Goal: Task Accomplishment & Management: Use online tool/utility

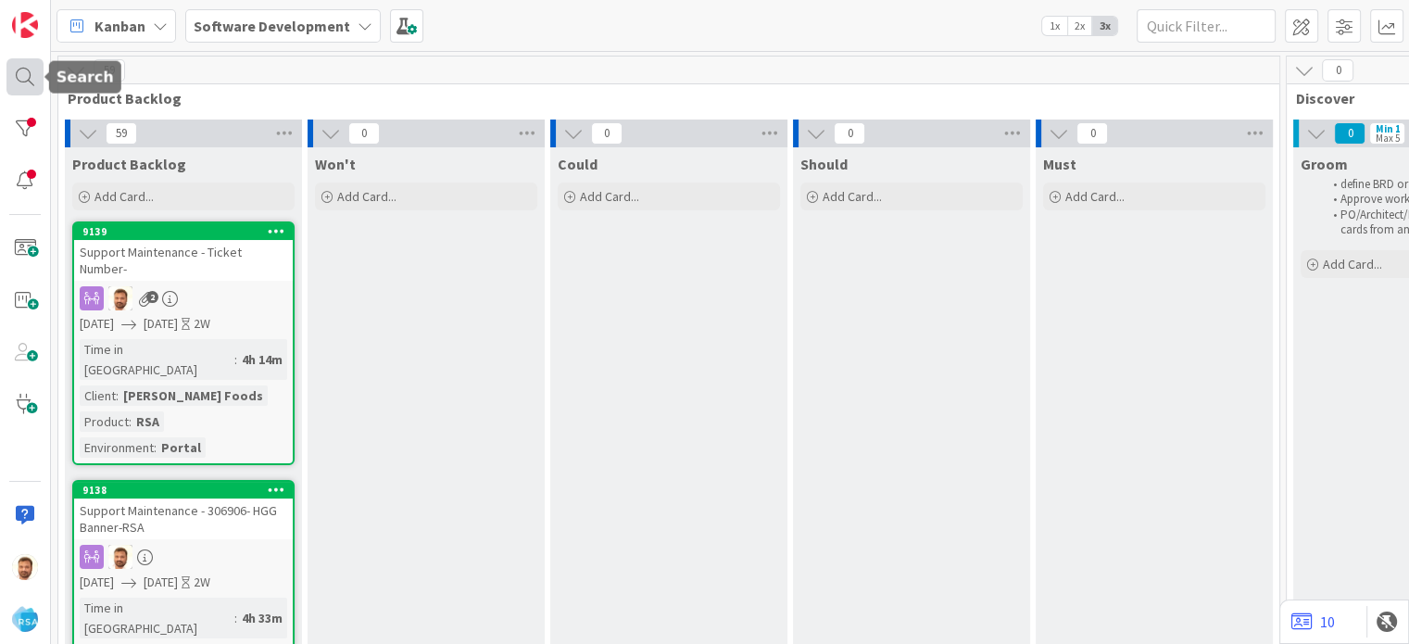
click at [30, 77] on div at bounding box center [24, 76] width 37 height 37
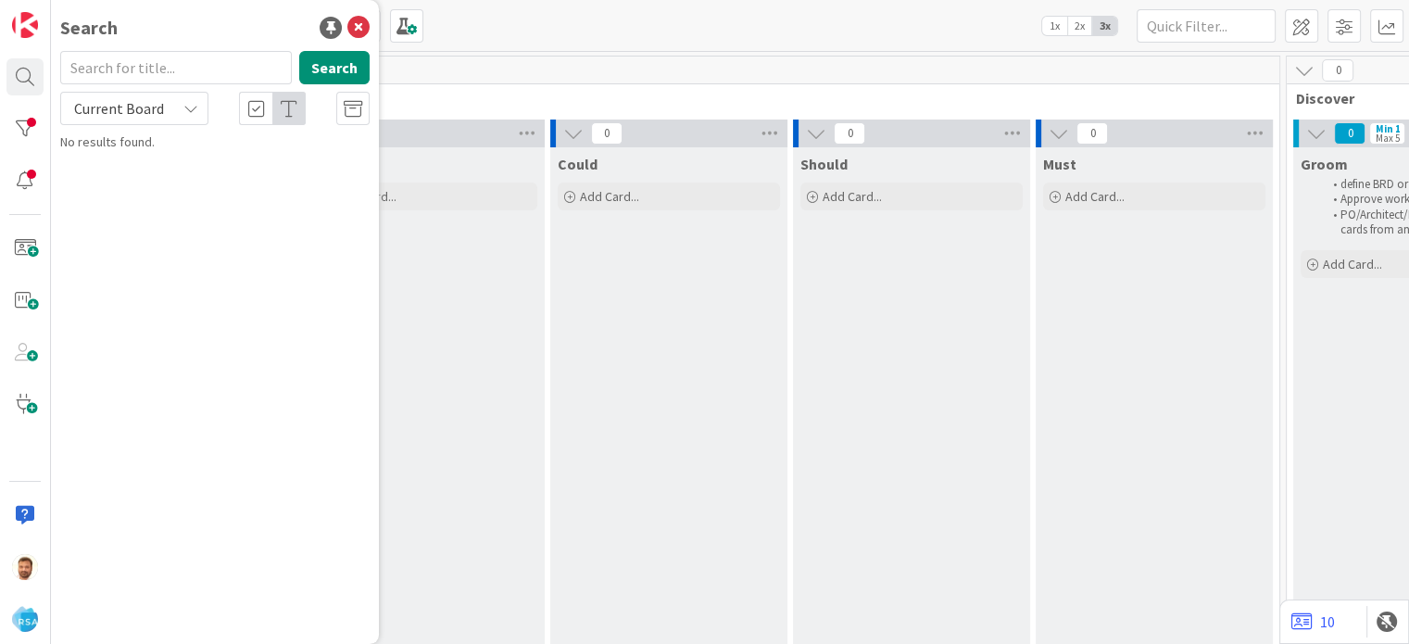
click at [166, 57] on input "text" at bounding box center [176, 67] width 232 height 33
type input "9119"
click at [218, 144] on div "Software Development › Product Backlog" at bounding box center [227, 145] width 283 height 17
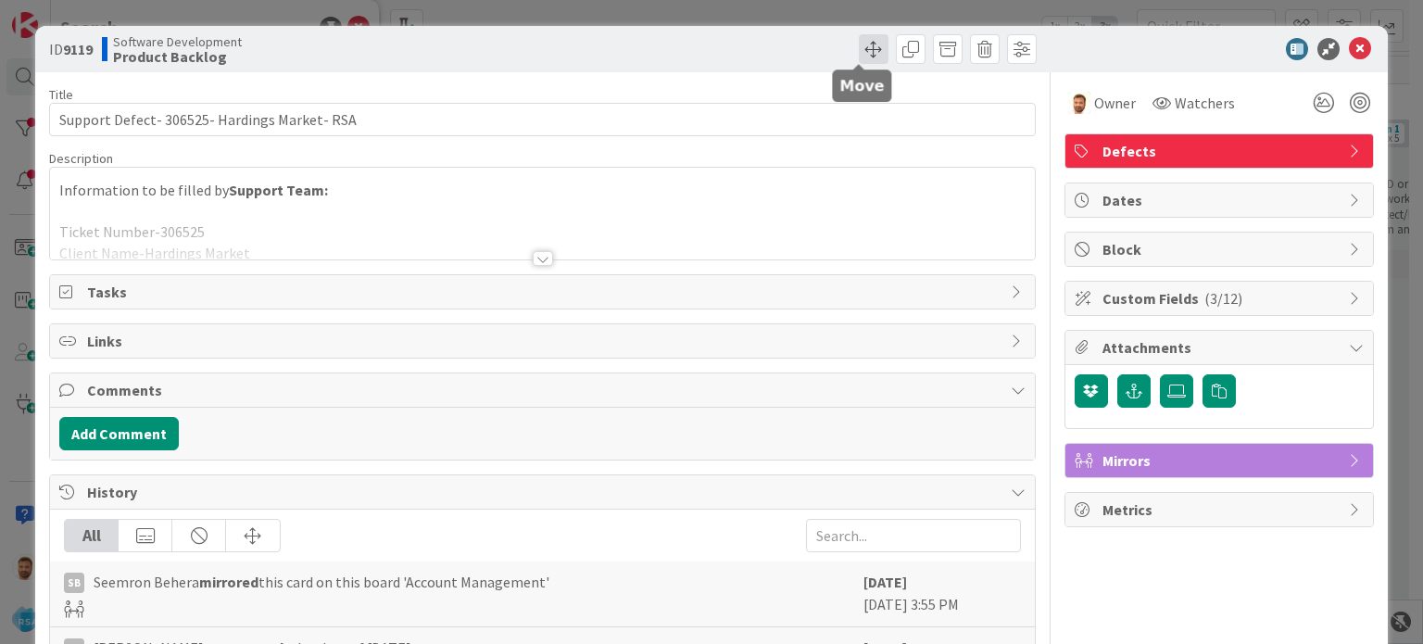
click at [859, 48] on span at bounding box center [874, 49] width 30 height 30
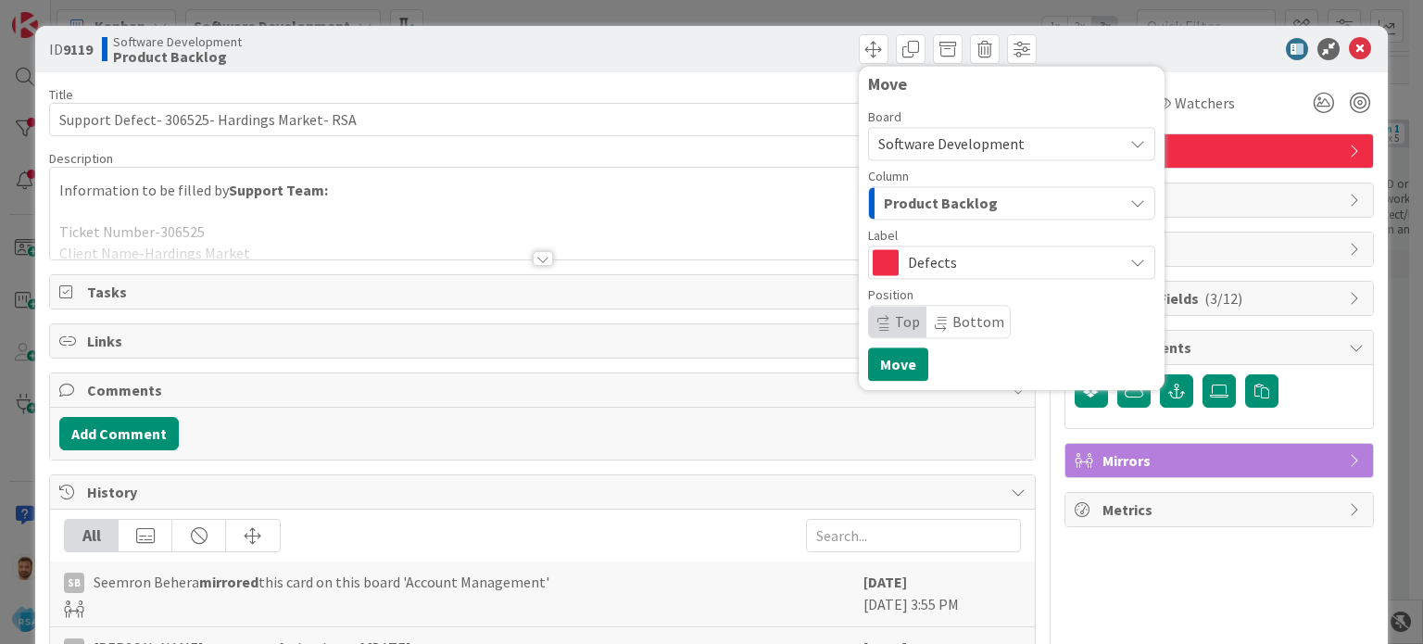
click at [920, 195] on span "Product Backlog" at bounding box center [941, 203] width 114 height 24
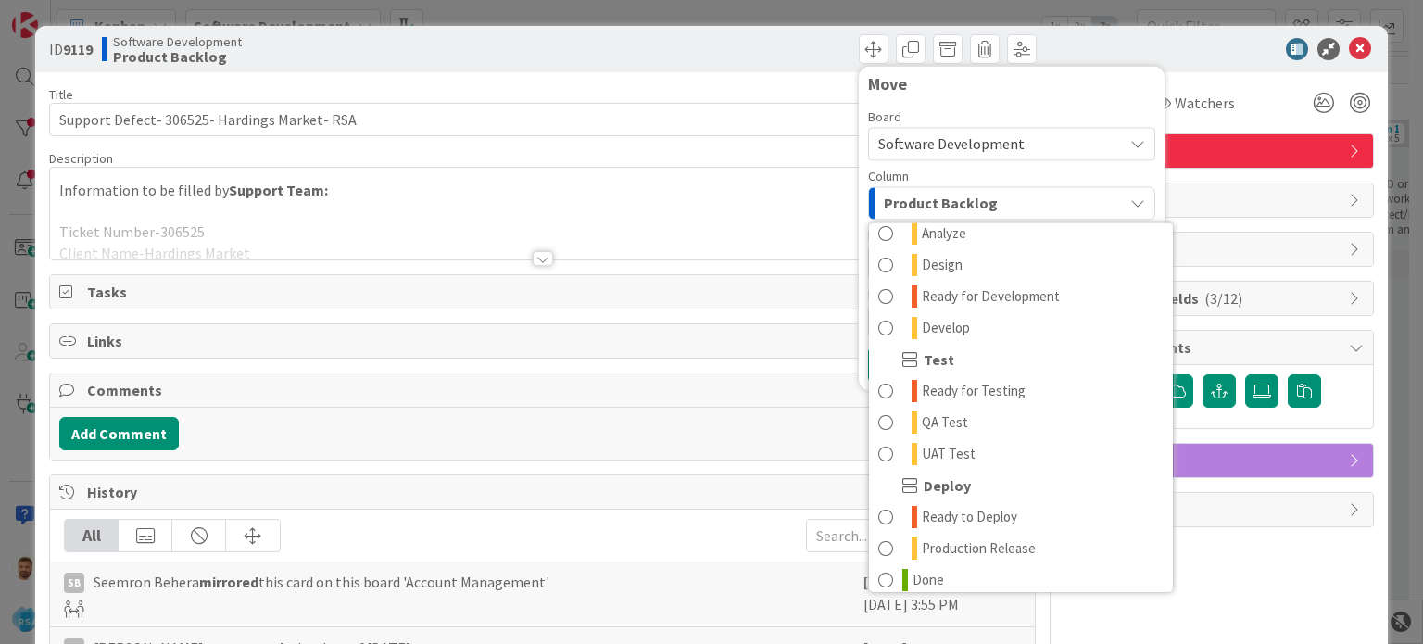
scroll to position [425, 0]
click at [984, 379] on span "Ready for Testing" at bounding box center [974, 388] width 104 height 22
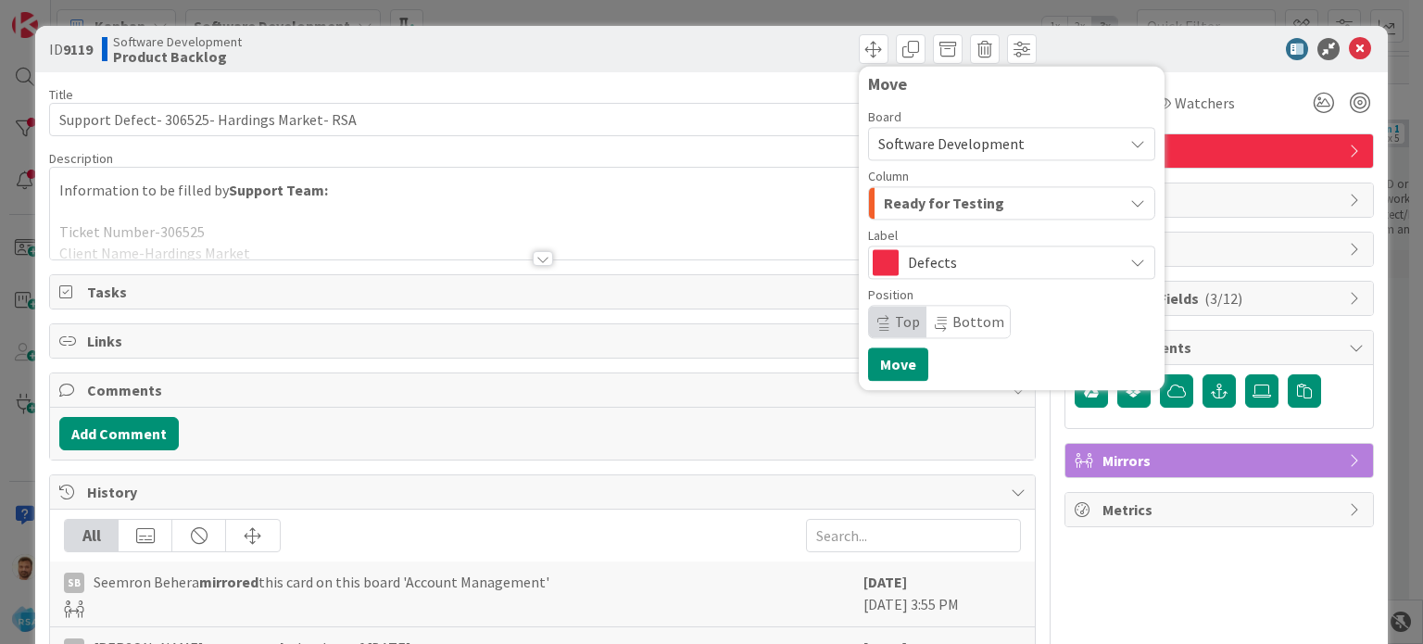
click at [899, 209] on span "Ready for Testing" at bounding box center [944, 203] width 120 height 24
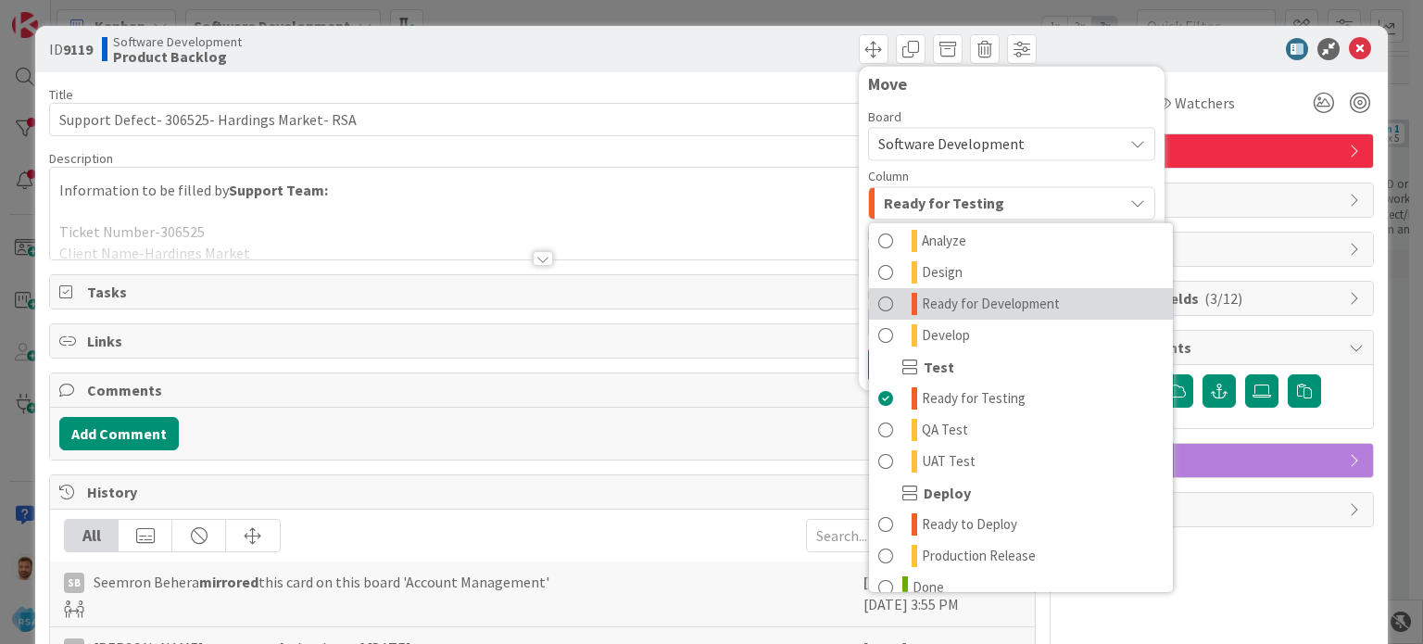
scroll to position [414, 0]
click at [956, 297] on span "Ready for Development" at bounding box center [991, 305] width 138 height 22
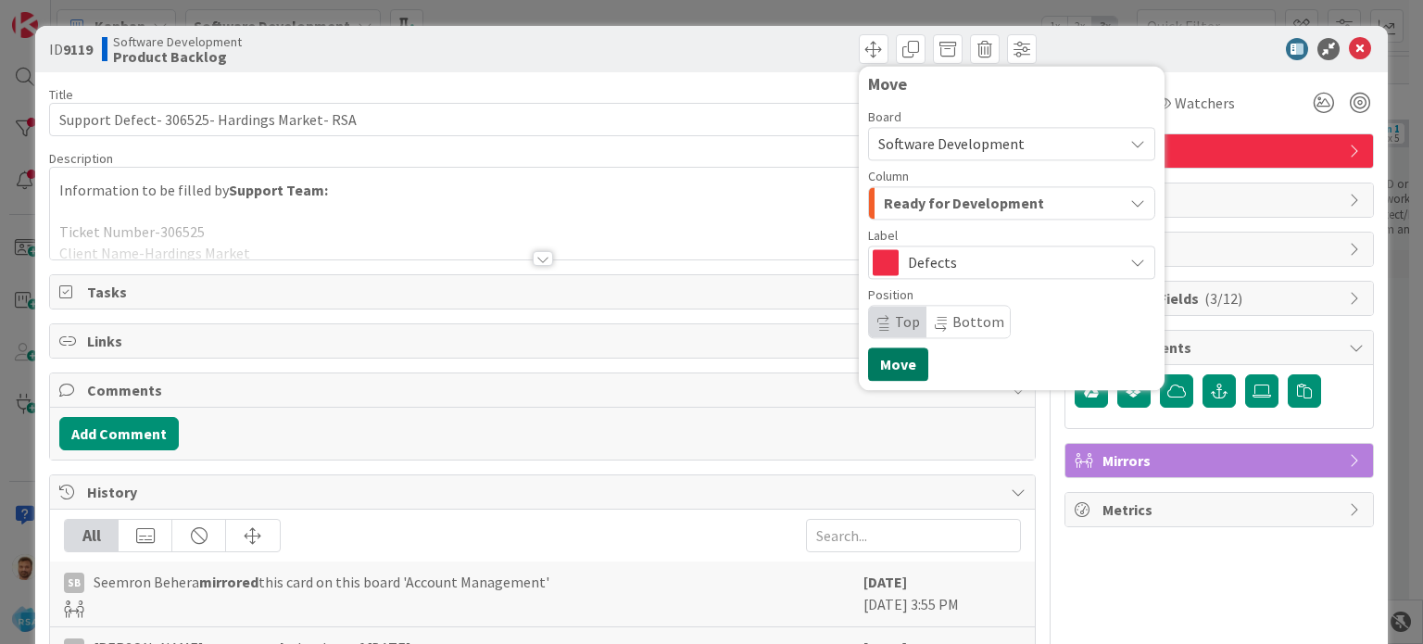
click at [893, 356] on button "Move" at bounding box center [898, 363] width 60 height 33
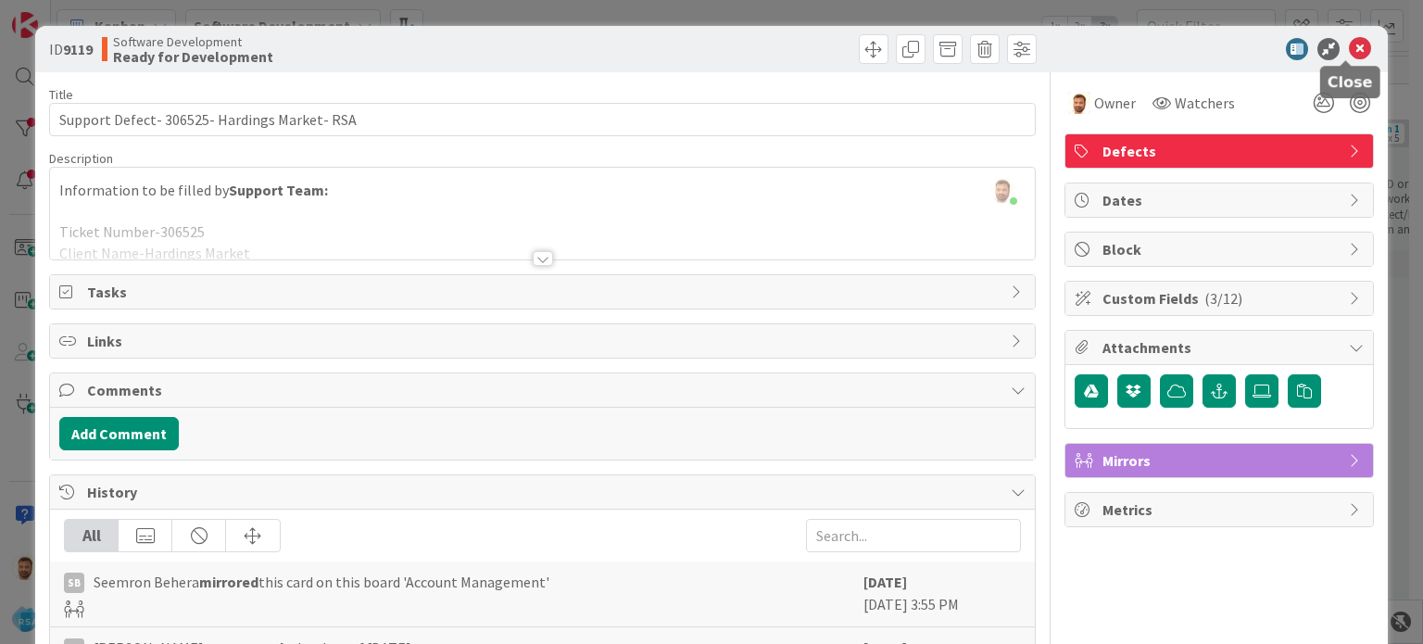
click at [1348, 48] on icon at bounding box center [1359, 49] width 22 height 22
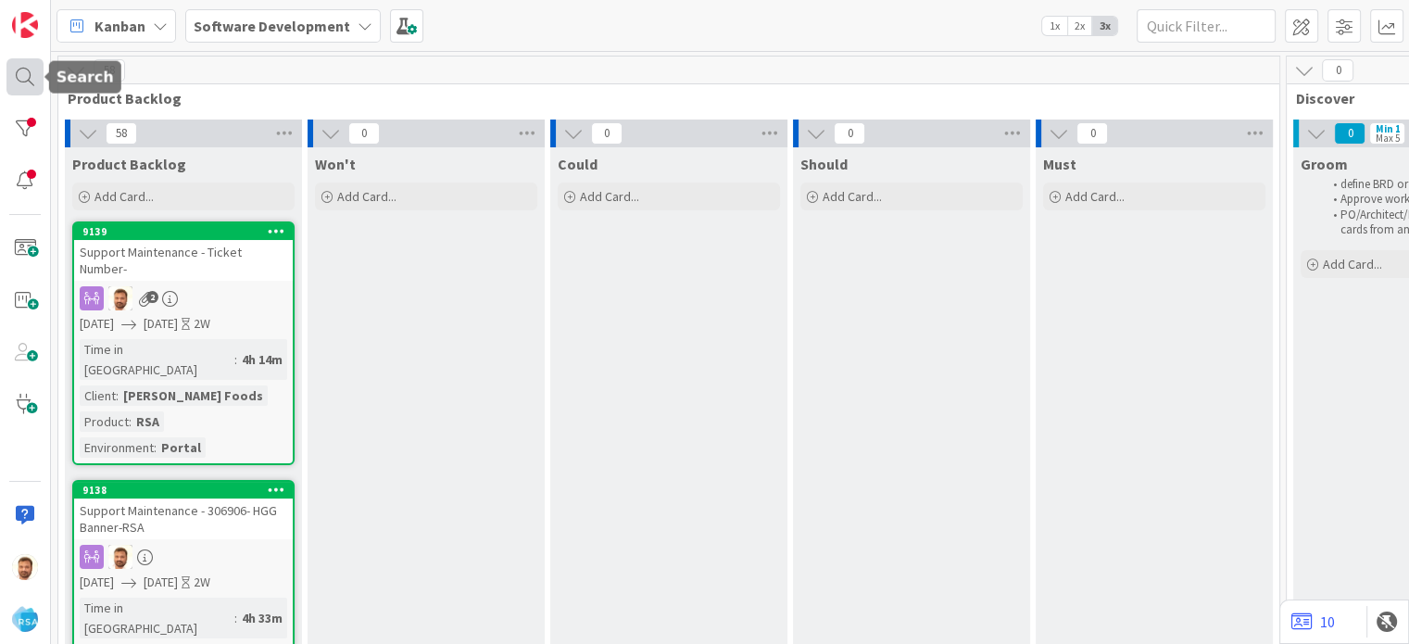
click at [21, 77] on div at bounding box center [24, 76] width 37 height 37
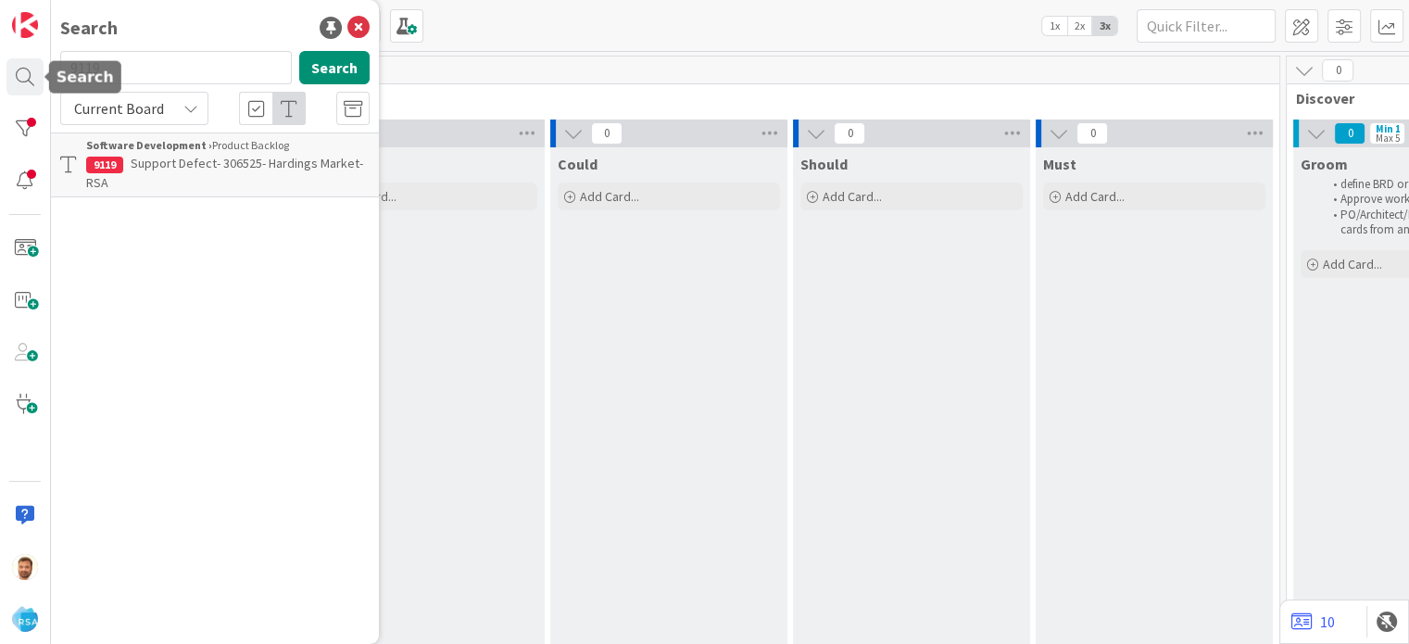
click at [132, 70] on input "9119" at bounding box center [176, 67] width 232 height 33
type input "9087"
click at [178, 169] on span "Support Enhancement- 304711- Buche Foods- RSA" at bounding box center [213, 173] width 254 height 36
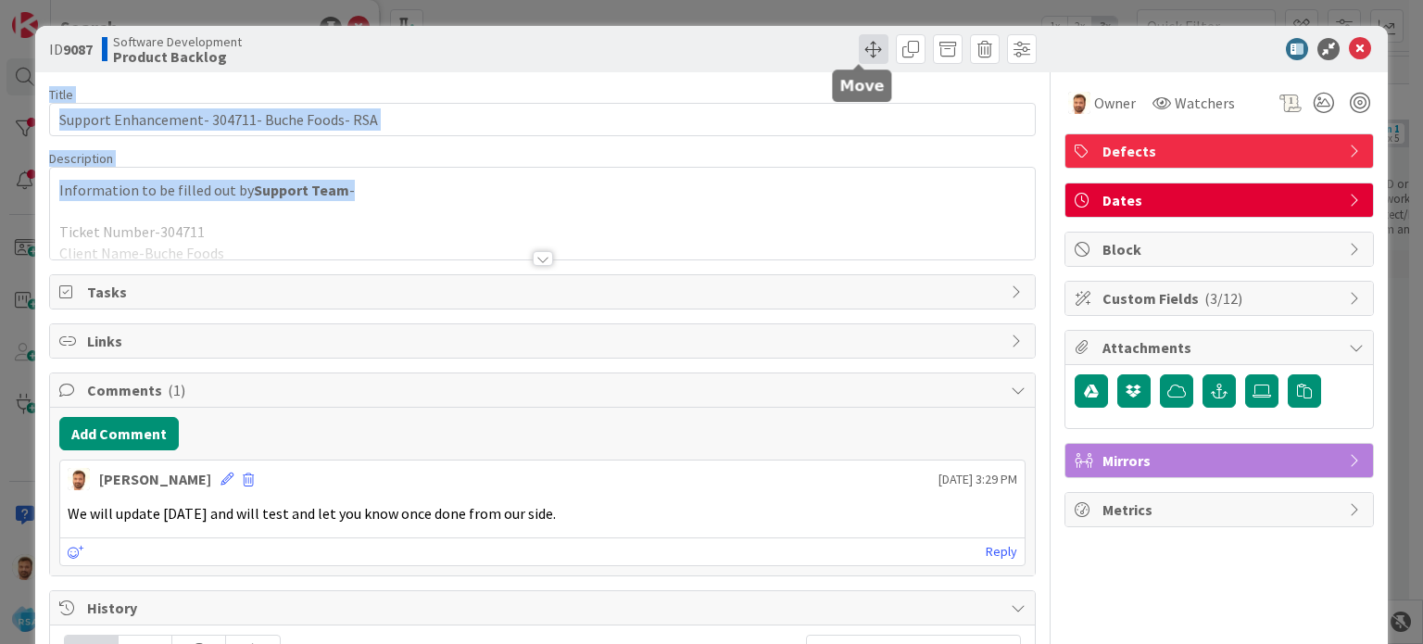
drag, startPoint x: 408, startPoint y: 195, endPoint x: 862, endPoint y: 50, distance: 477.4
click at [862, 50] on div "ID 9087 Software Development Product Backlog Title 45 / 128 Support Enhancement…" at bounding box center [710, 552] width 1351 height 1053
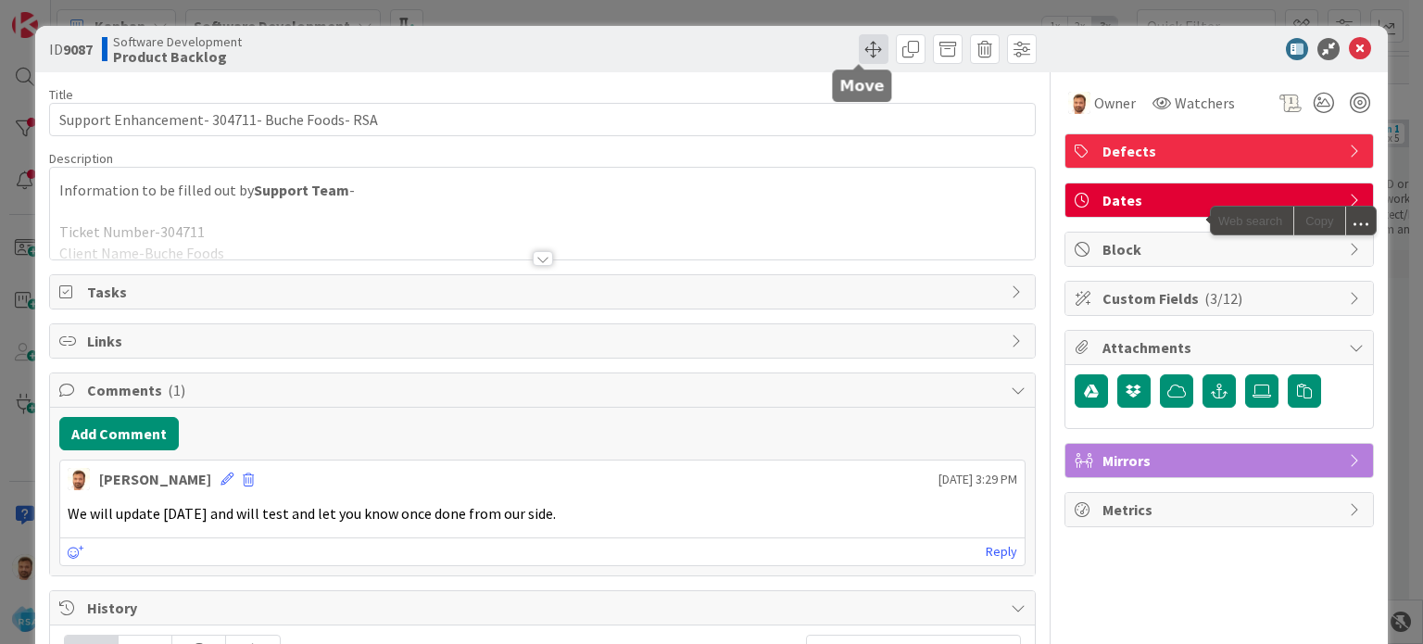
click at [859, 58] on span at bounding box center [874, 49] width 30 height 30
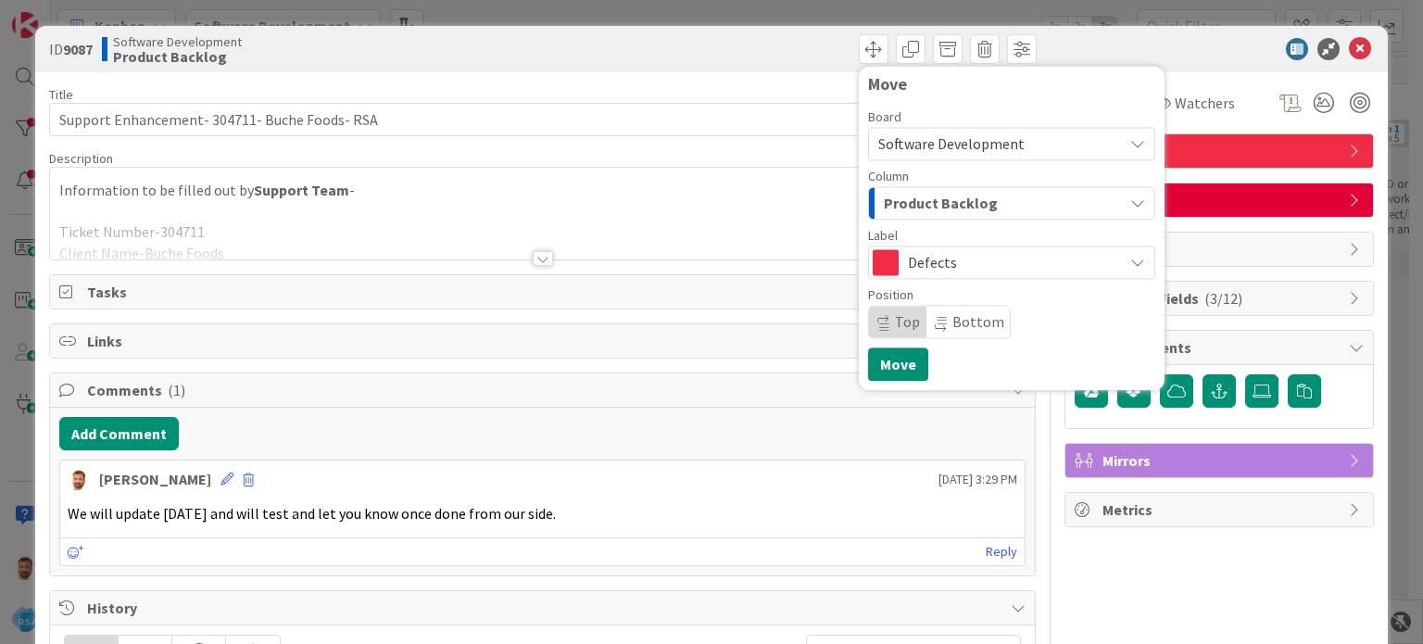
click at [884, 203] on span "Product Backlog" at bounding box center [941, 203] width 114 height 24
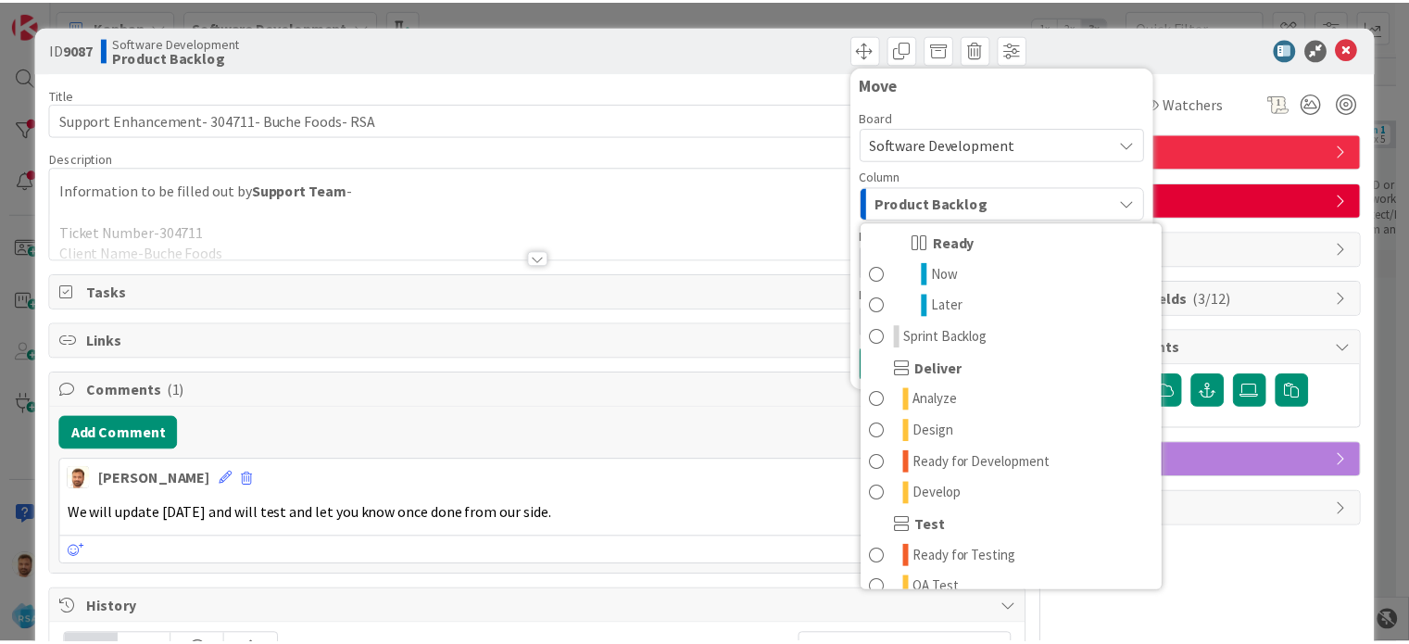
scroll to position [256, 0]
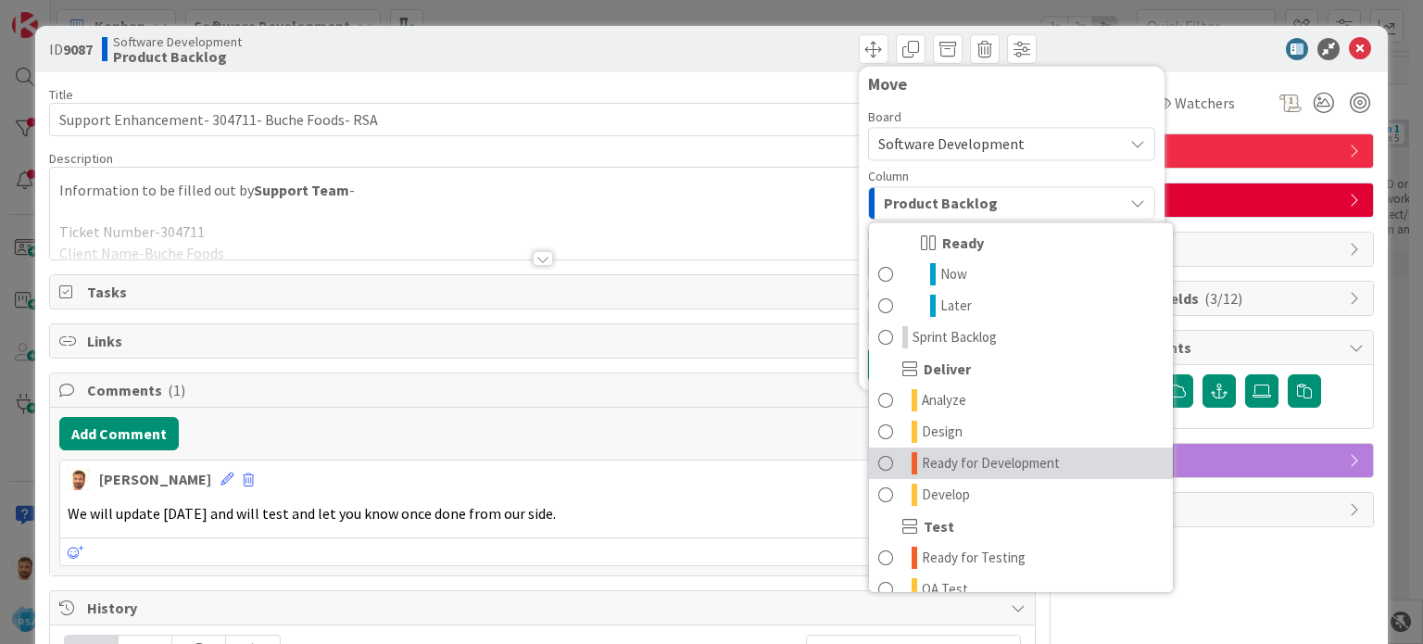
click at [933, 448] on link "Ready for Development" at bounding box center [1021, 462] width 304 height 31
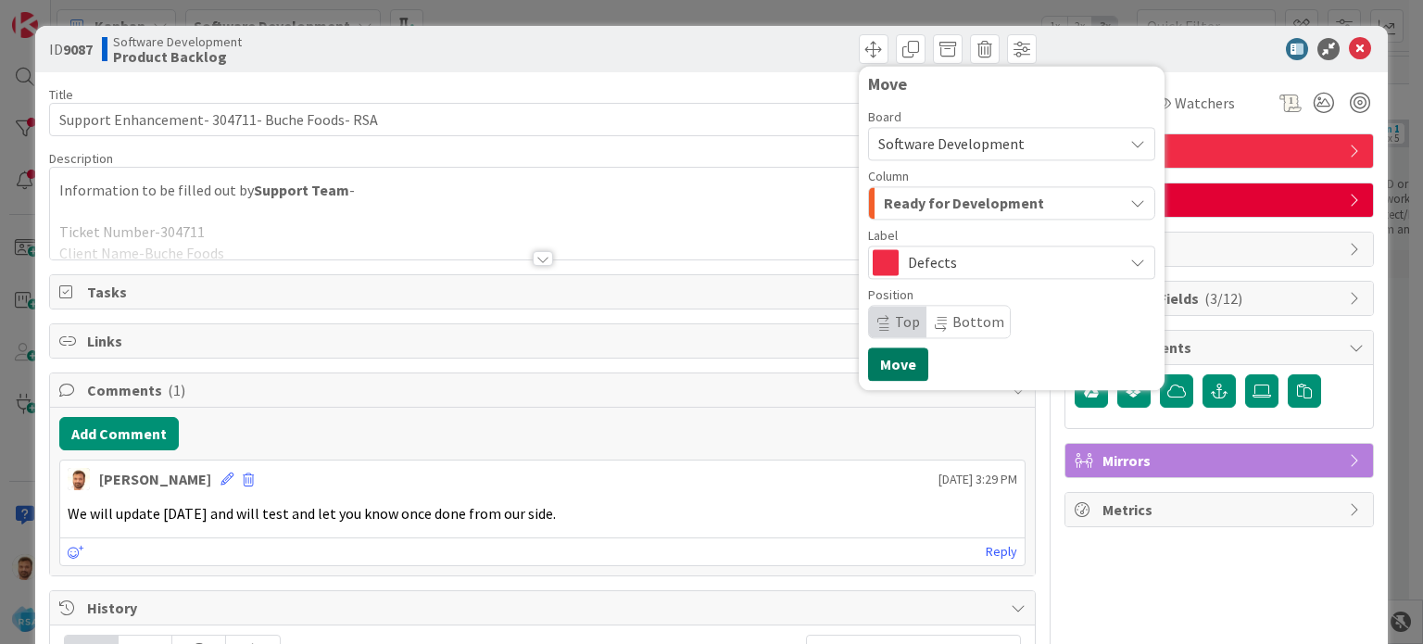
click at [892, 378] on button "Move" at bounding box center [898, 363] width 60 height 33
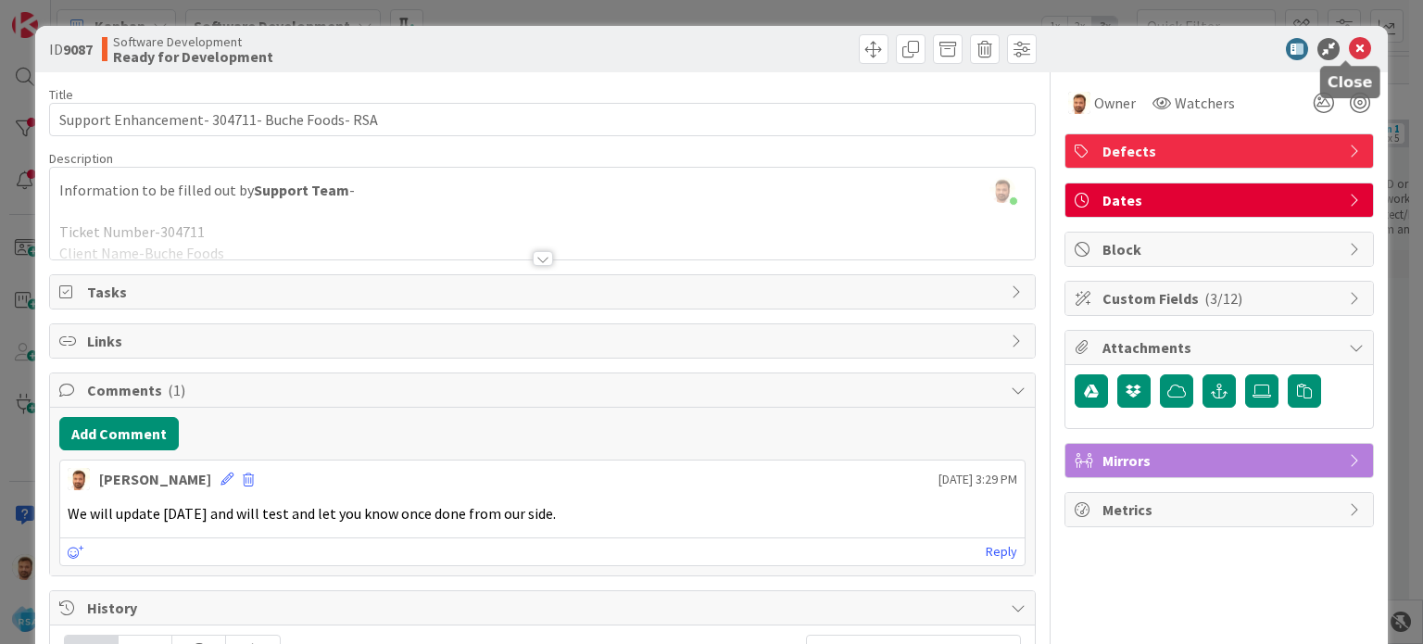
click at [1348, 44] on icon at bounding box center [1359, 49] width 22 height 22
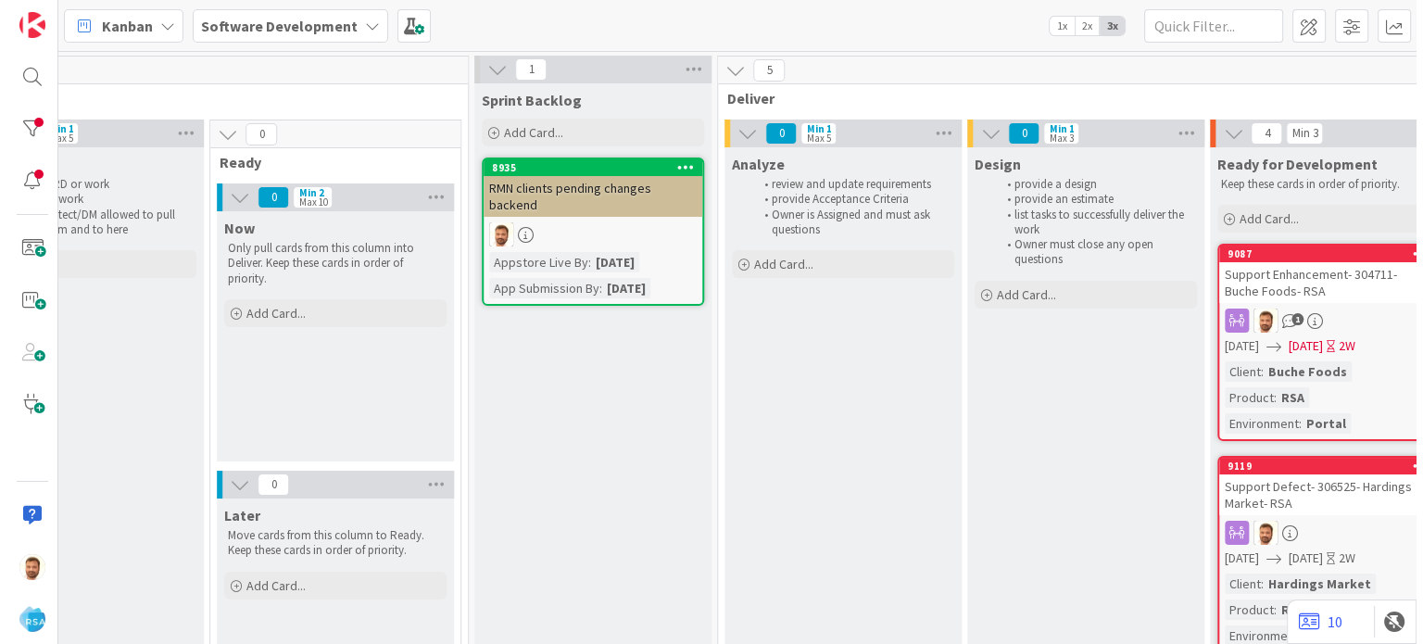
scroll to position [0, 1358]
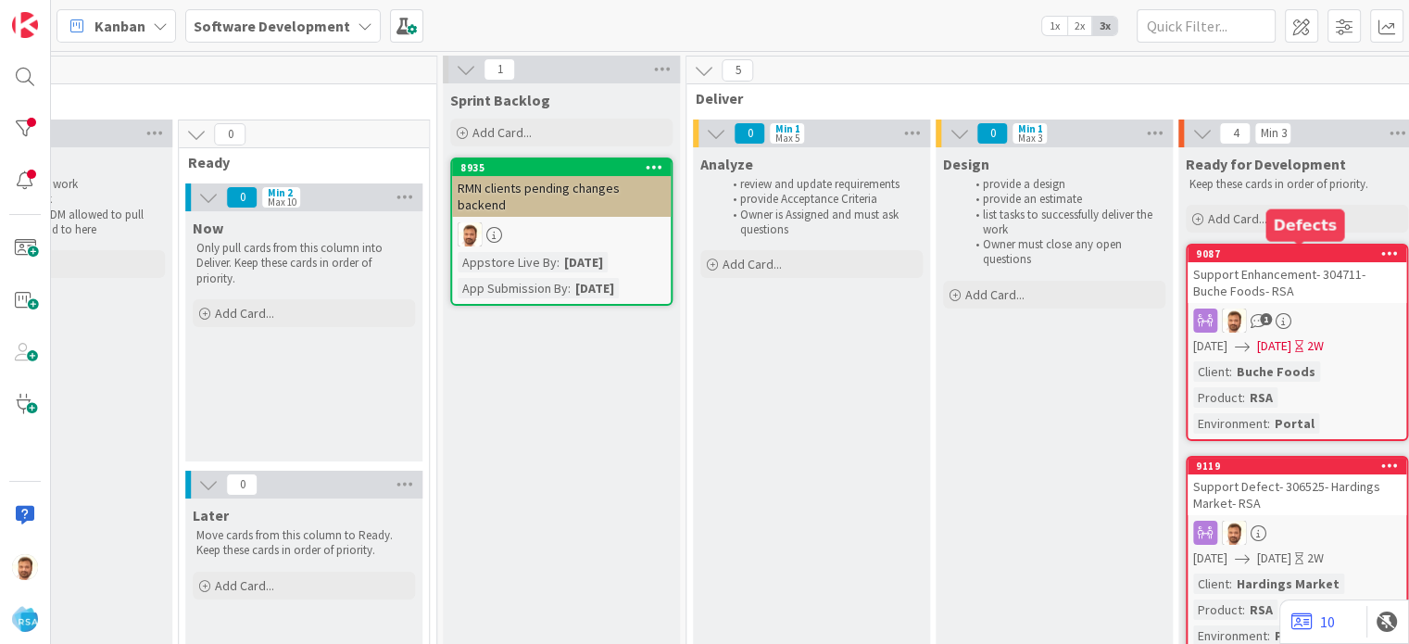
click at [1243, 266] on div "Support Enhancement- 304711- Buche Foods- RSA" at bounding box center [1296, 282] width 219 height 41
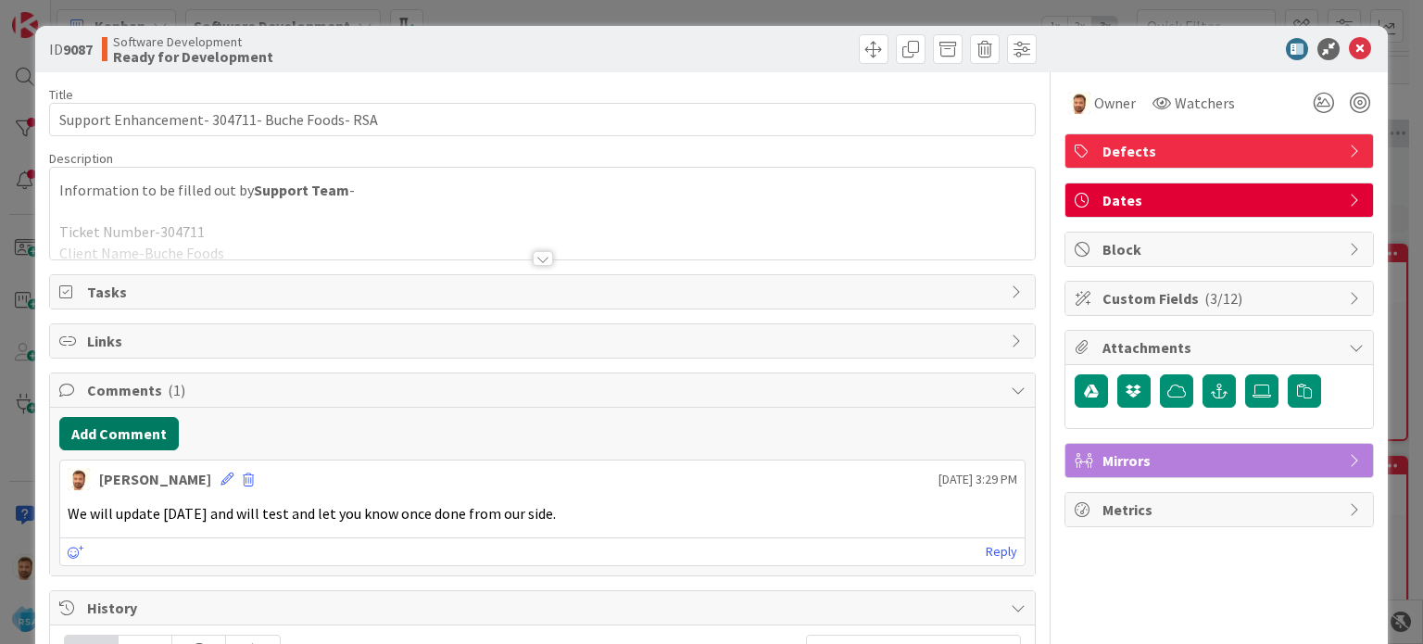
click at [141, 441] on button "Add Comment" at bounding box center [118, 433] width 119 height 33
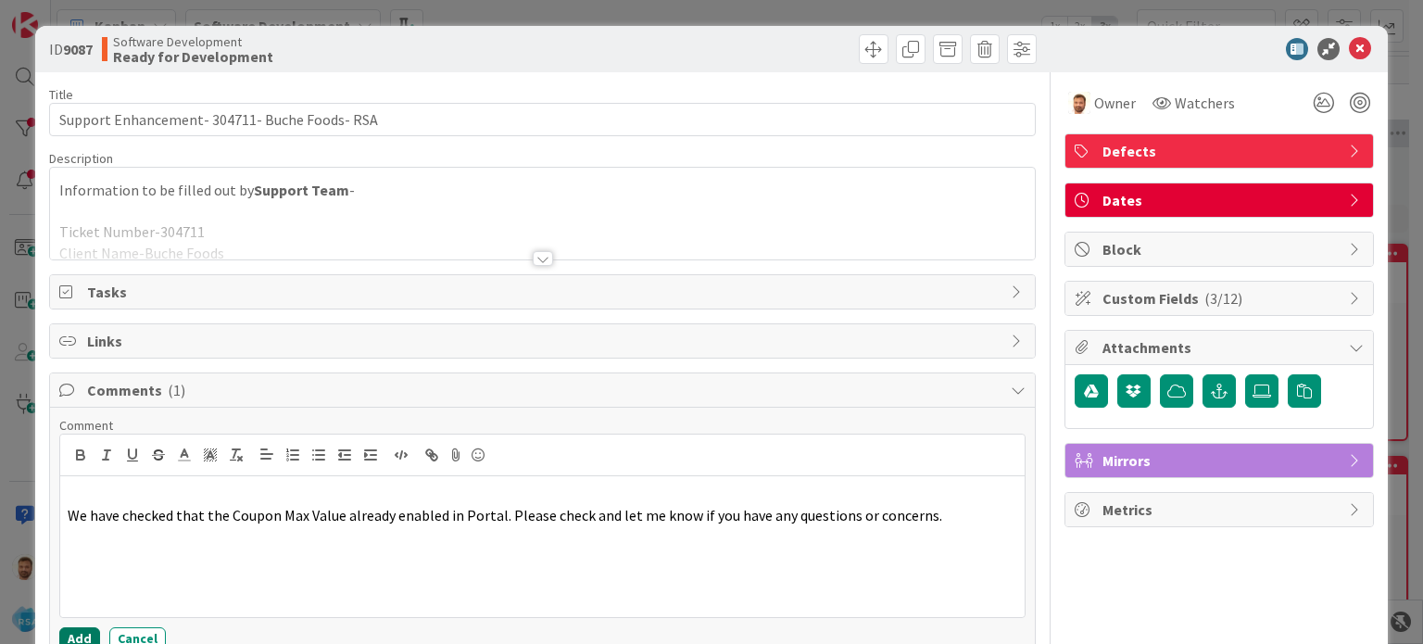
click at [77, 628] on button "Add" at bounding box center [79, 638] width 41 height 22
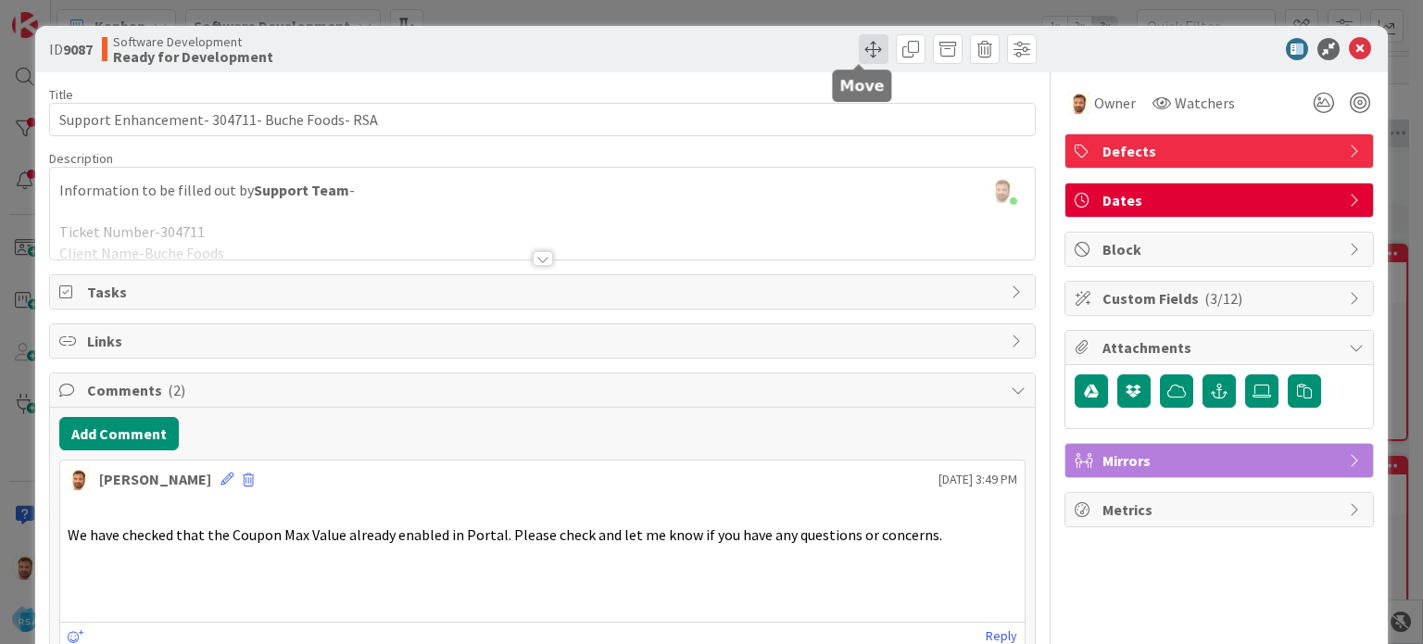
click at [859, 48] on span at bounding box center [874, 49] width 30 height 30
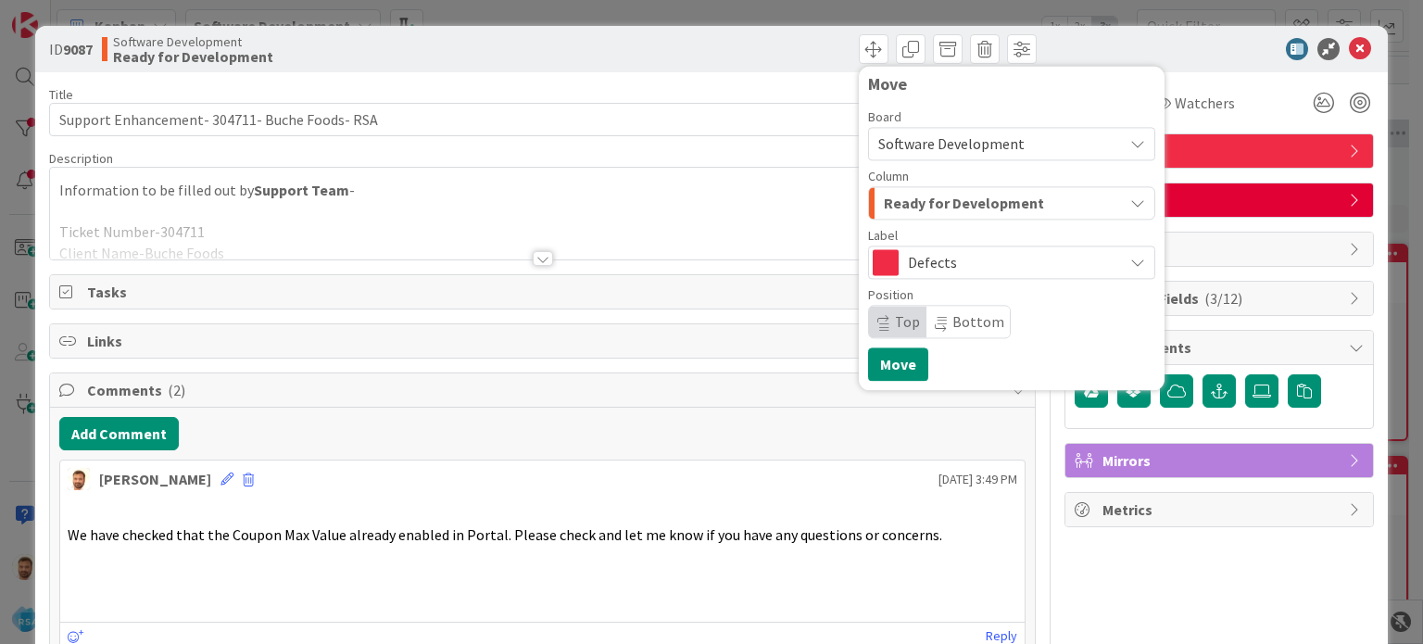
click at [908, 199] on span "Ready for Development" at bounding box center [964, 203] width 160 height 24
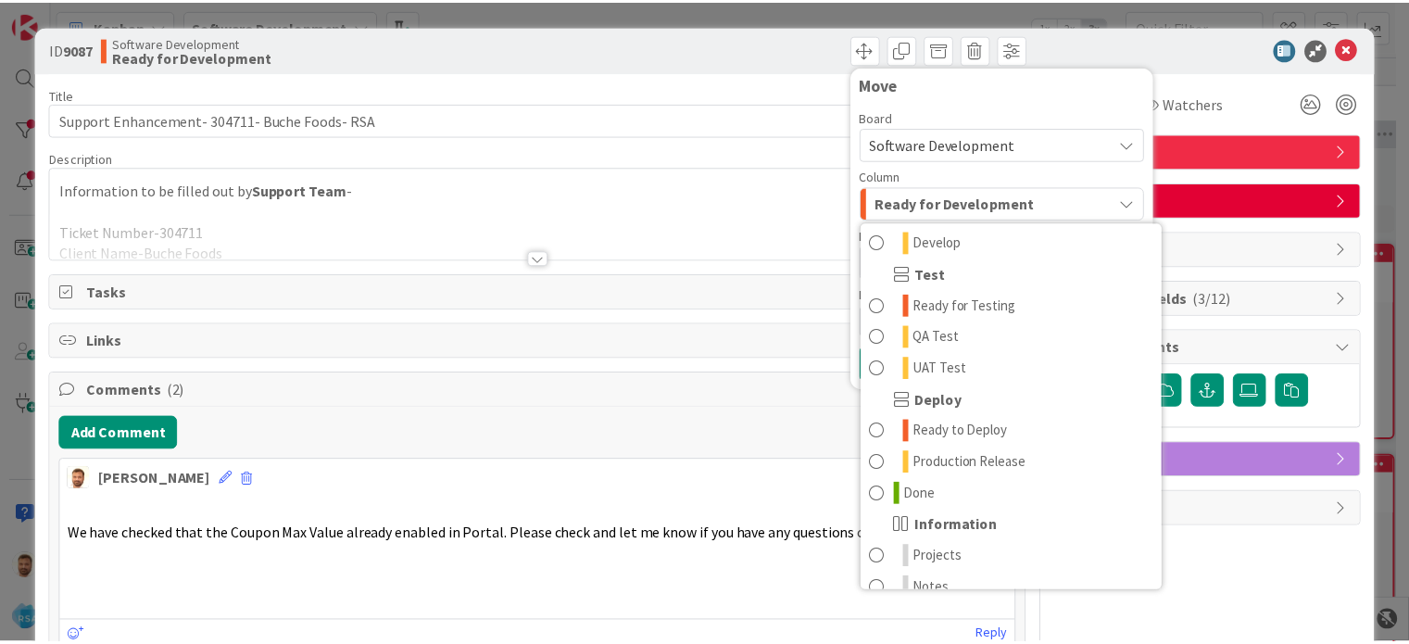
scroll to position [527, 0]
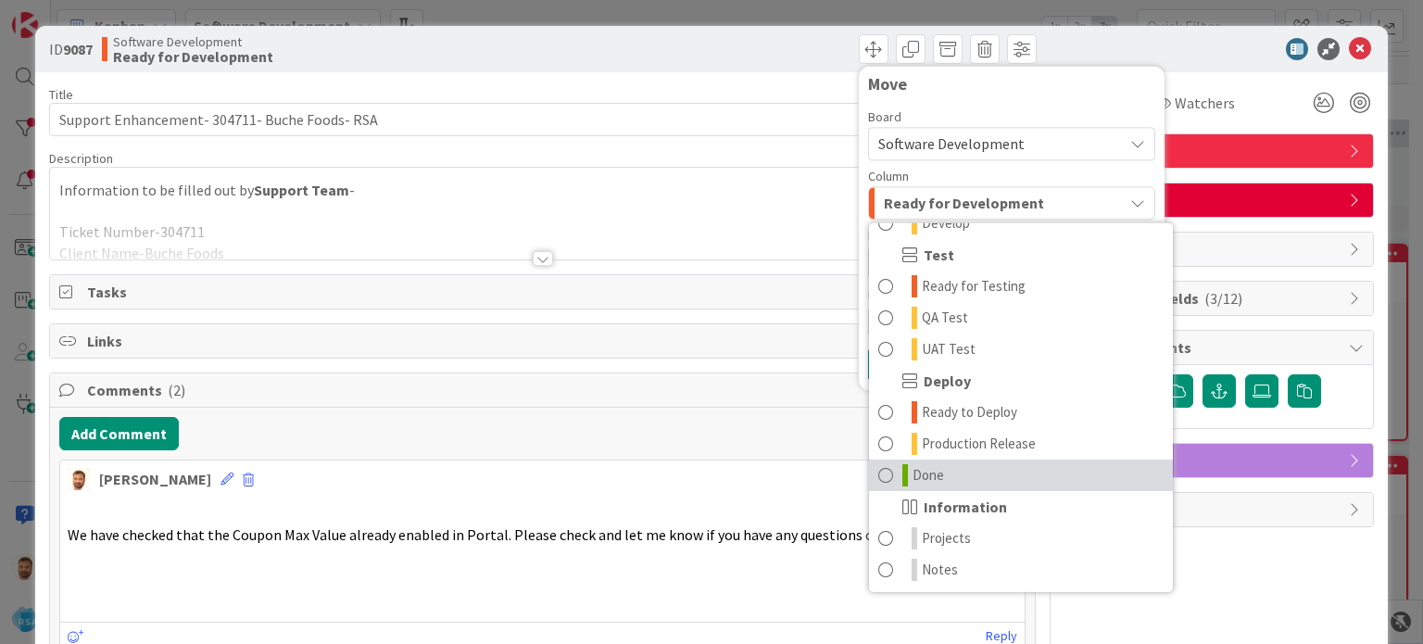
click at [923, 468] on span "Done" at bounding box center [927, 475] width 31 height 22
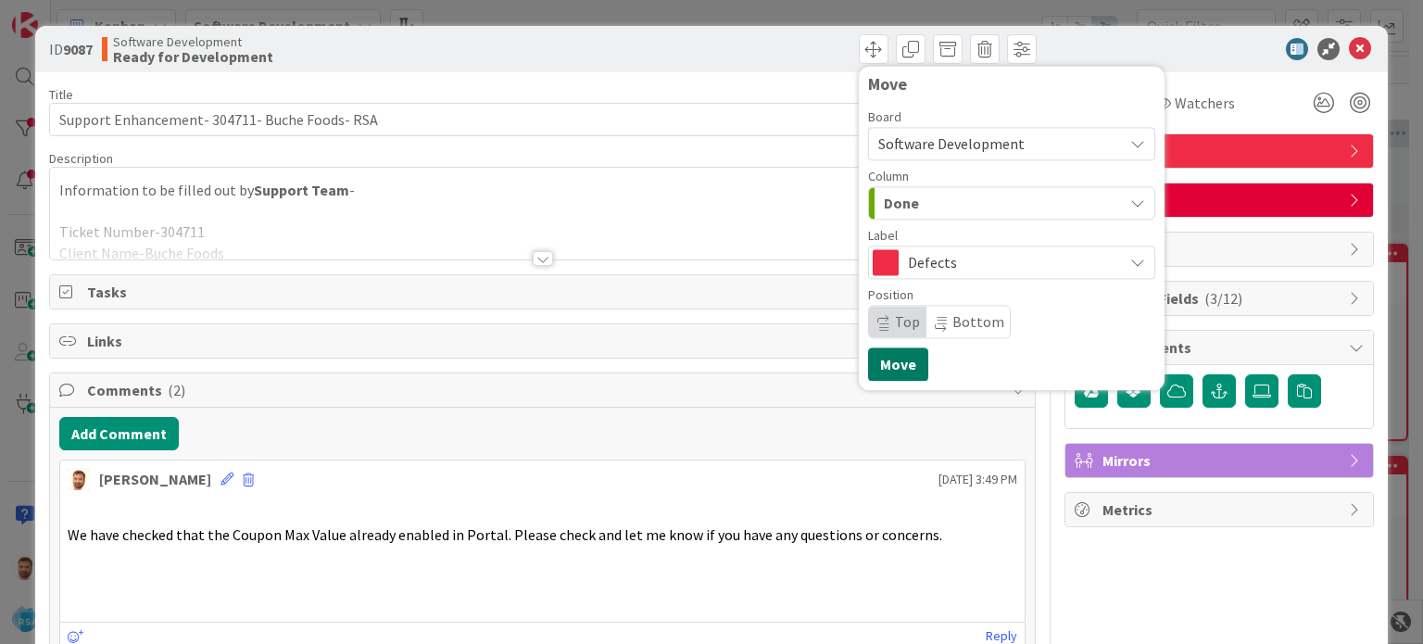
click at [885, 358] on button "Move" at bounding box center [898, 363] width 60 height 33
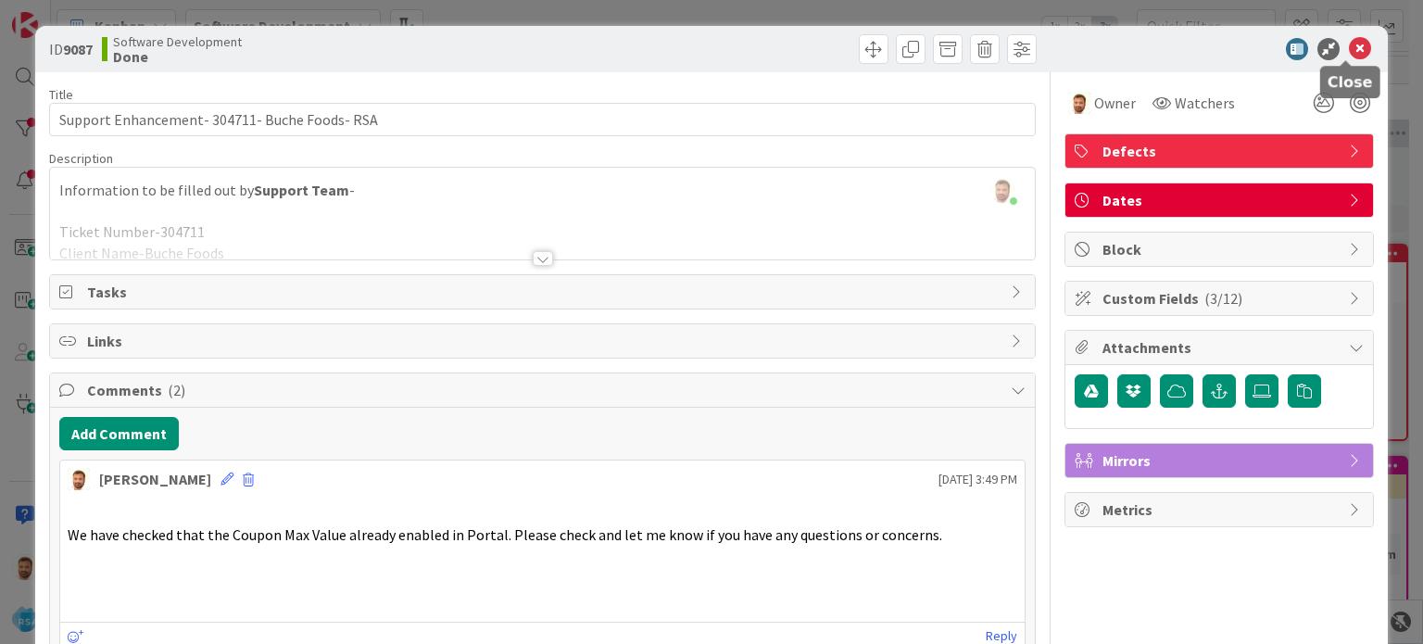
click at [1352, 47] on icon at bounding box center [1359, 49] width 22 height 22
